Goal: Go to known website: Access a specific website the user already knows

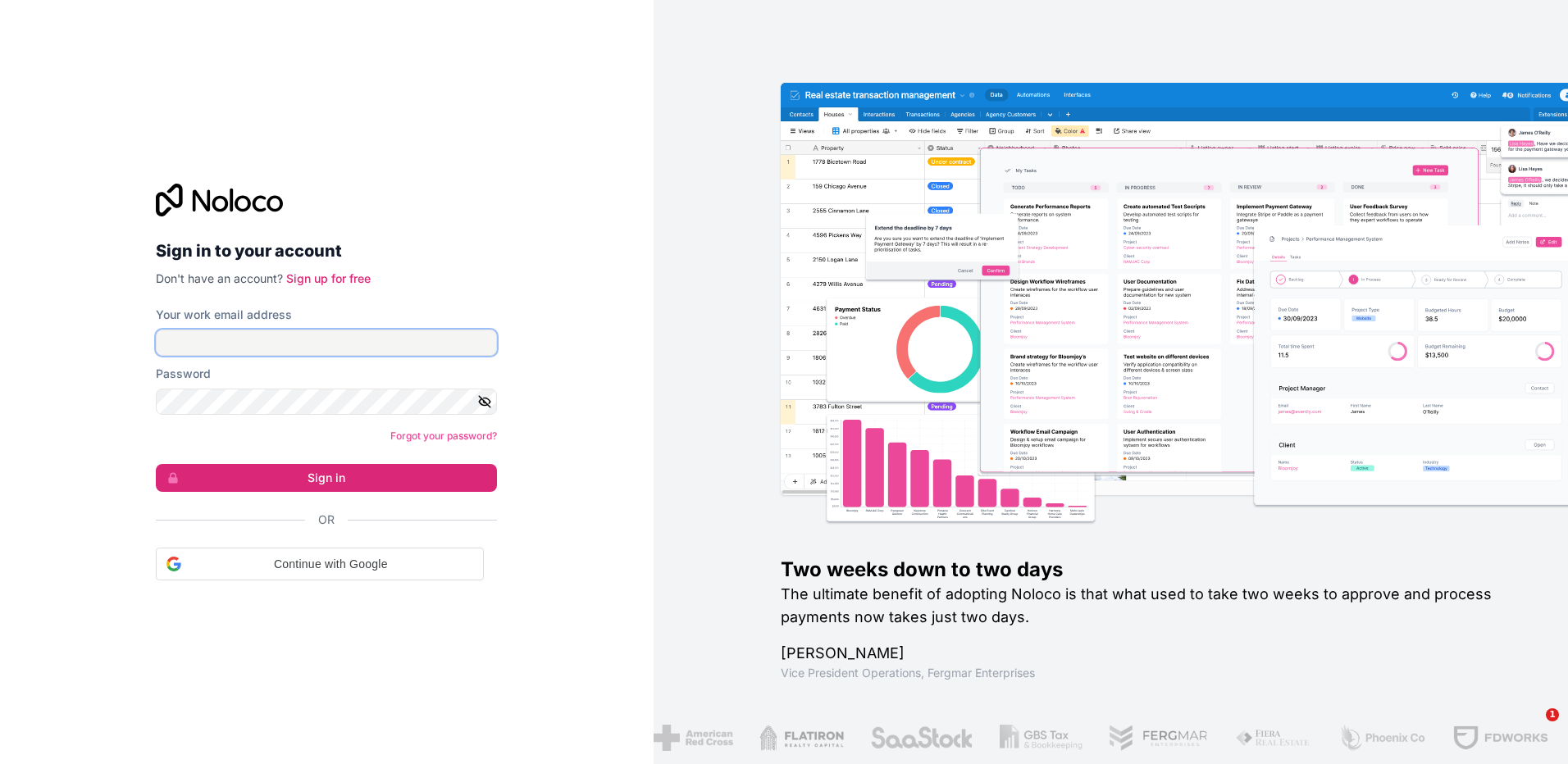
click at [309, 335] on input "Your work email address" at bounding box center [326, 343] width 341 height 27
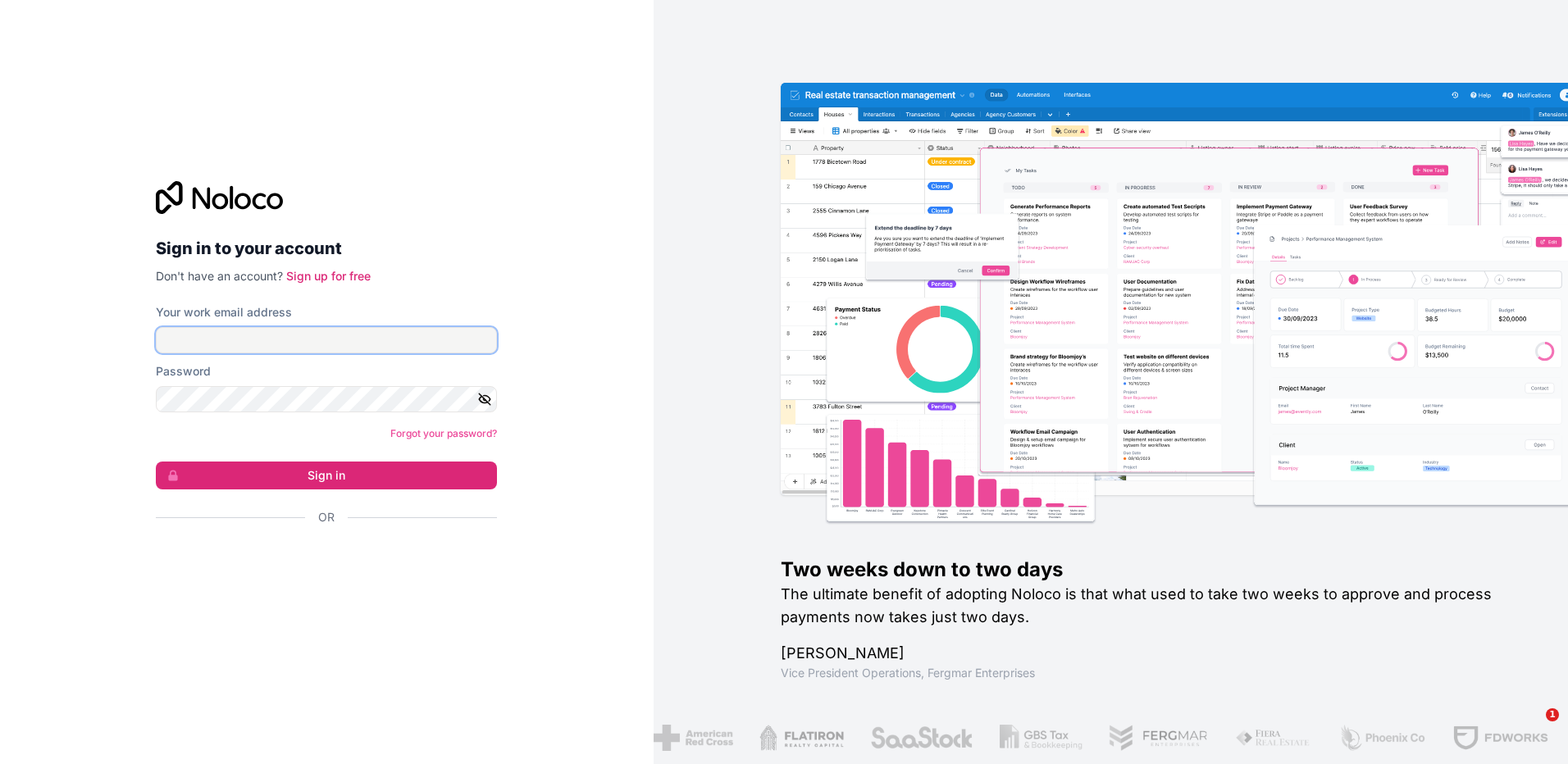
type input "**********"
click at [383, 476] on button "Sign in" at bounding box center [326, 475] width 341 height 28
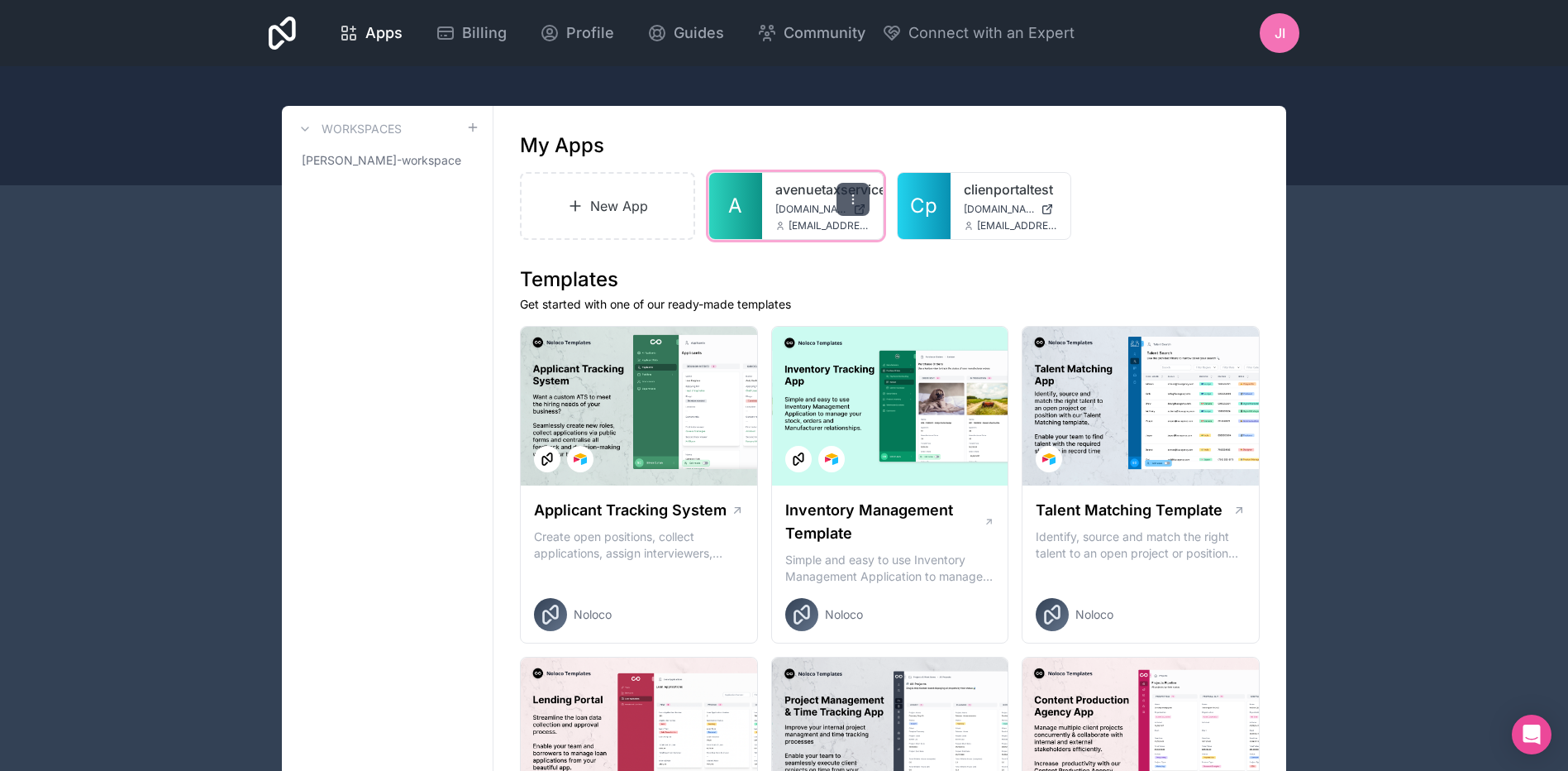
click at [853, 204] on icon at bounding box center [853, 199] width 13 height 13
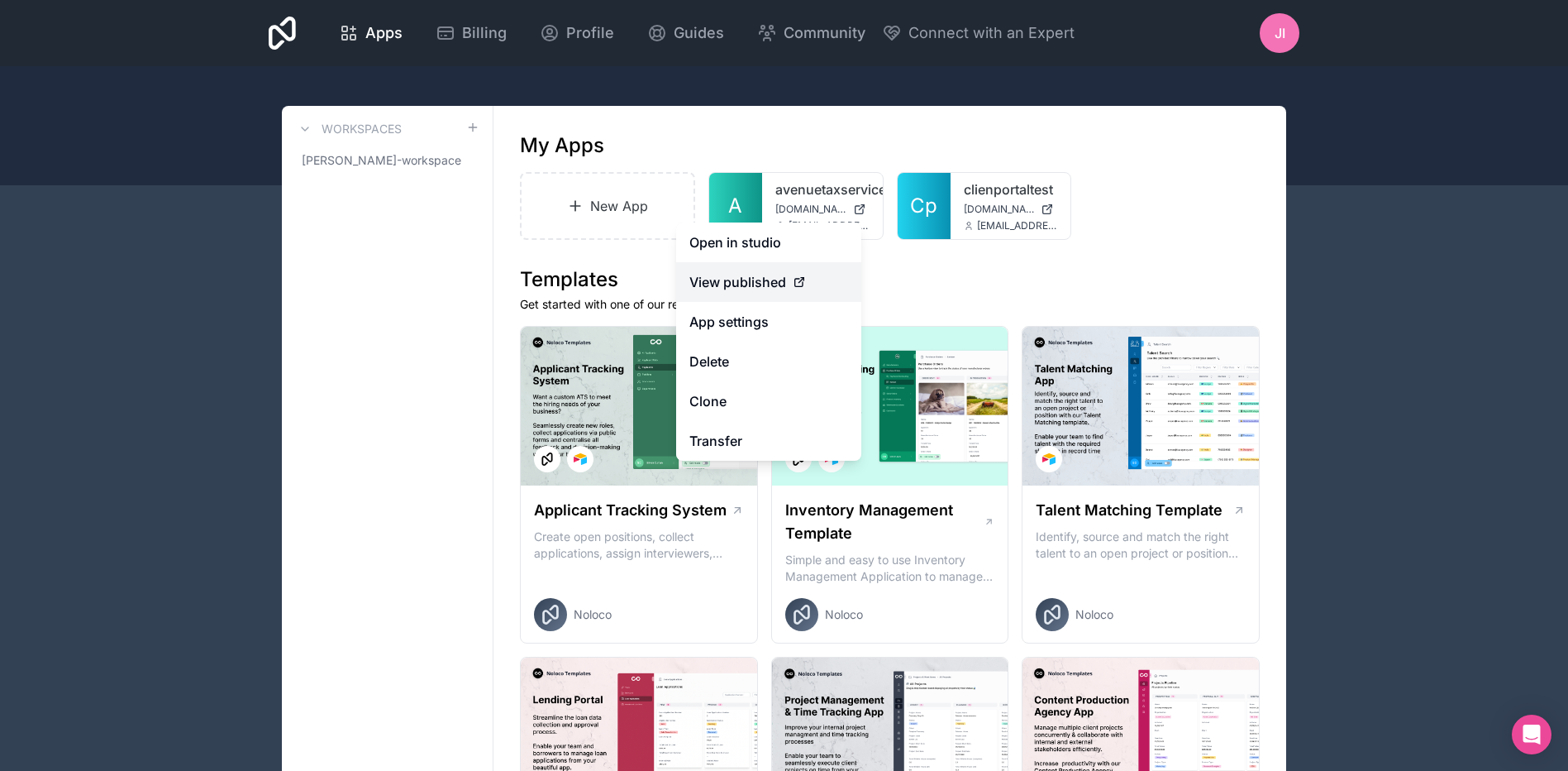
click at [769, 285] on span "View published" at bounding box center [738, 282] width 97 height 20
click at [728, 280] on span "View published" at bounding box center [738, 282] width 97 height 20
click at [728, 278] on span "View published" at bounding box center [738, 282] width 97 height 20
click at [764, 245] on link "Open in studio" at bounding box center [768, 242] width 185 height 39
